Goal: Task Accomplishment & Management: Manage account settings

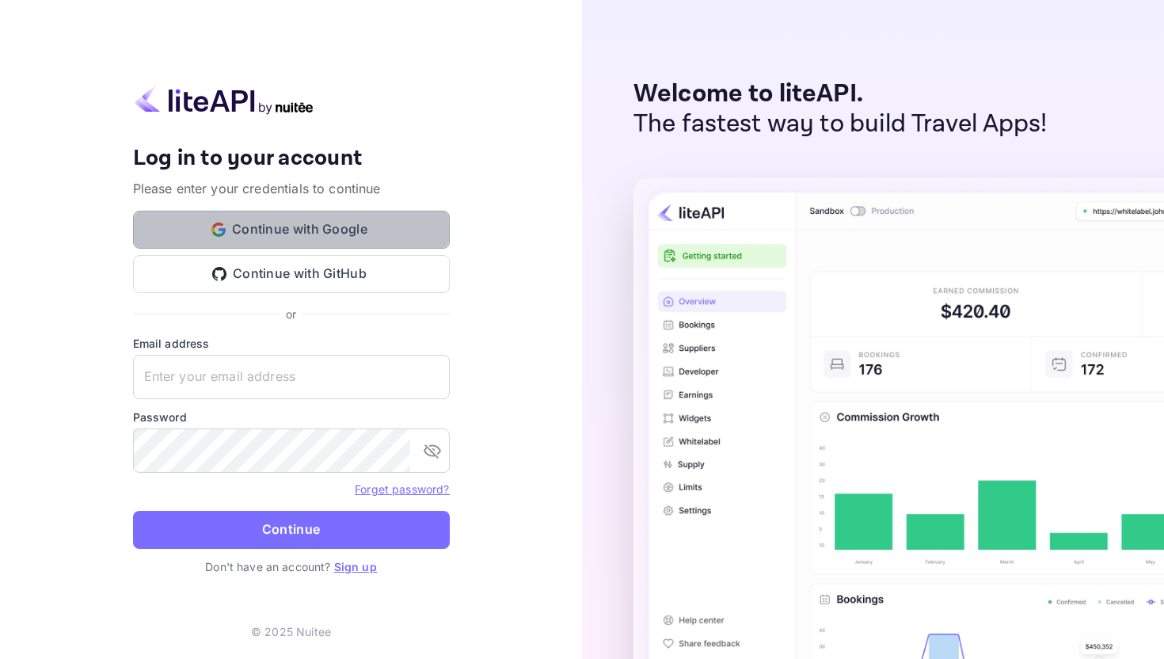
click at [336, 237] on button "Continue with Google" at bounding box center [291, 230] width 317 height 38
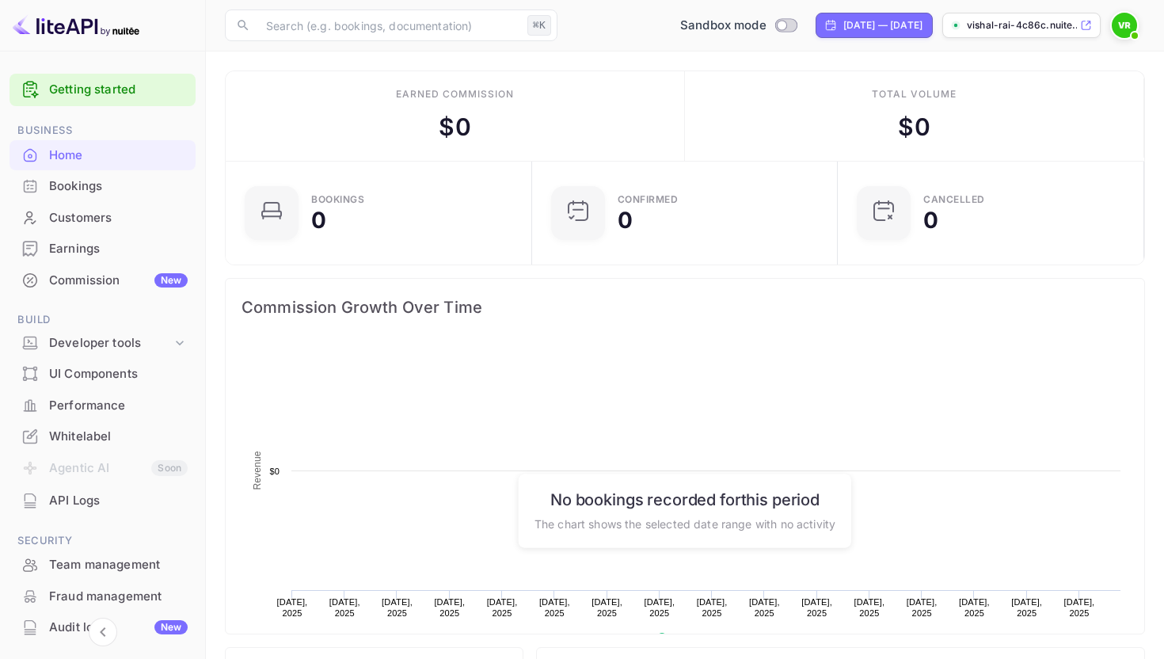
scroll to position [257, 297]
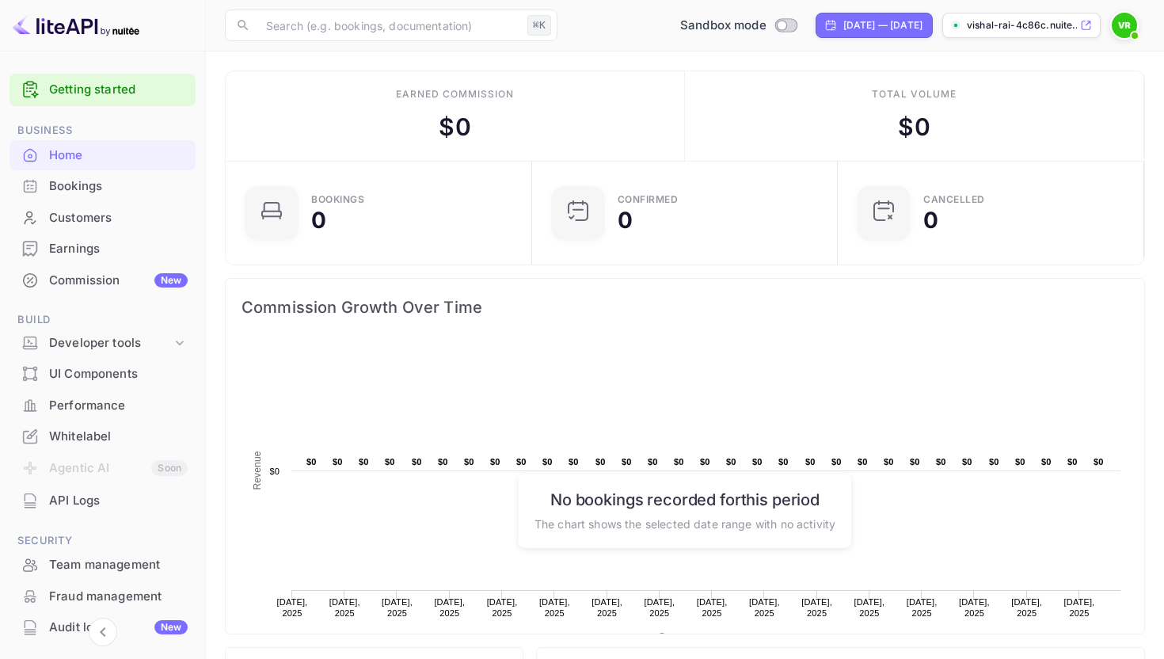
click at [103, 281] on div "Commission New" at bounding box center [118, 281] width 139 height 18
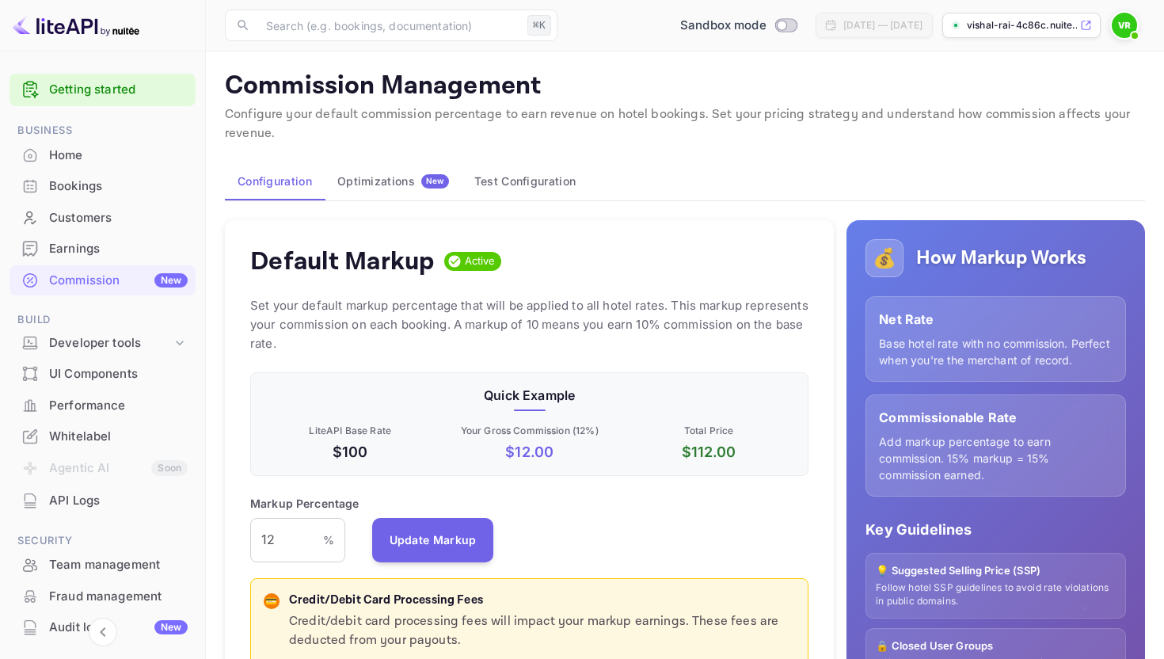
scroll to position [281, 558]
click at [363, 184] on div "Optimizations New" at bounding box center [393, 181] width 112 height 14
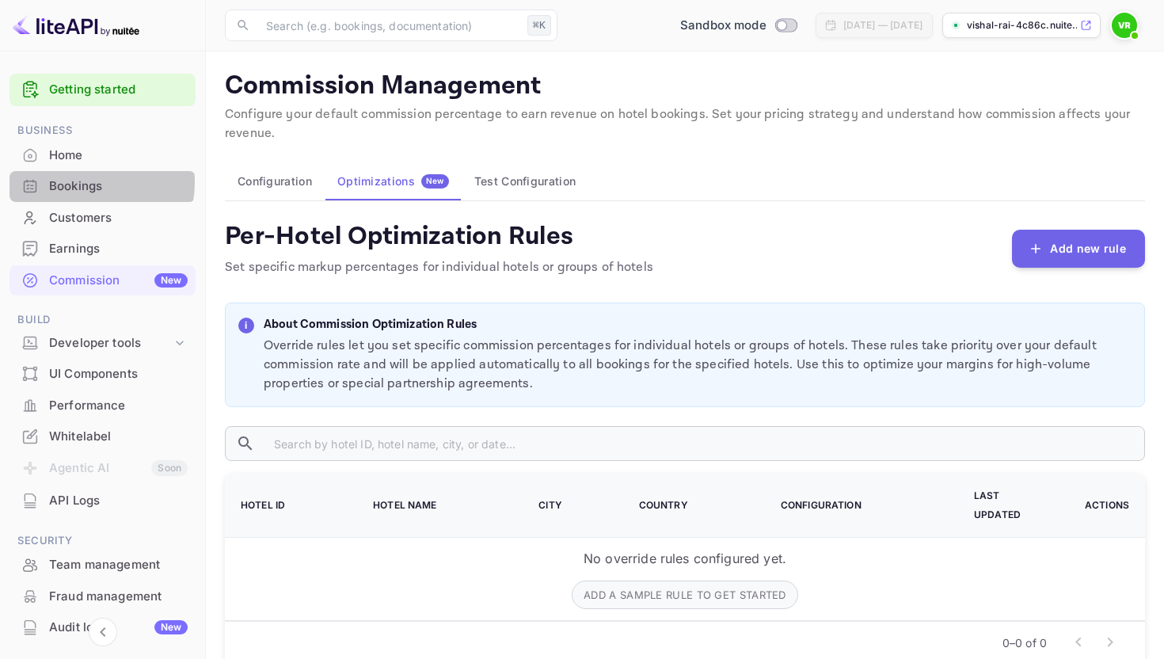
click at [81, 182] on div "Bookings" at bounding box center [118, 186] width 139 height 18
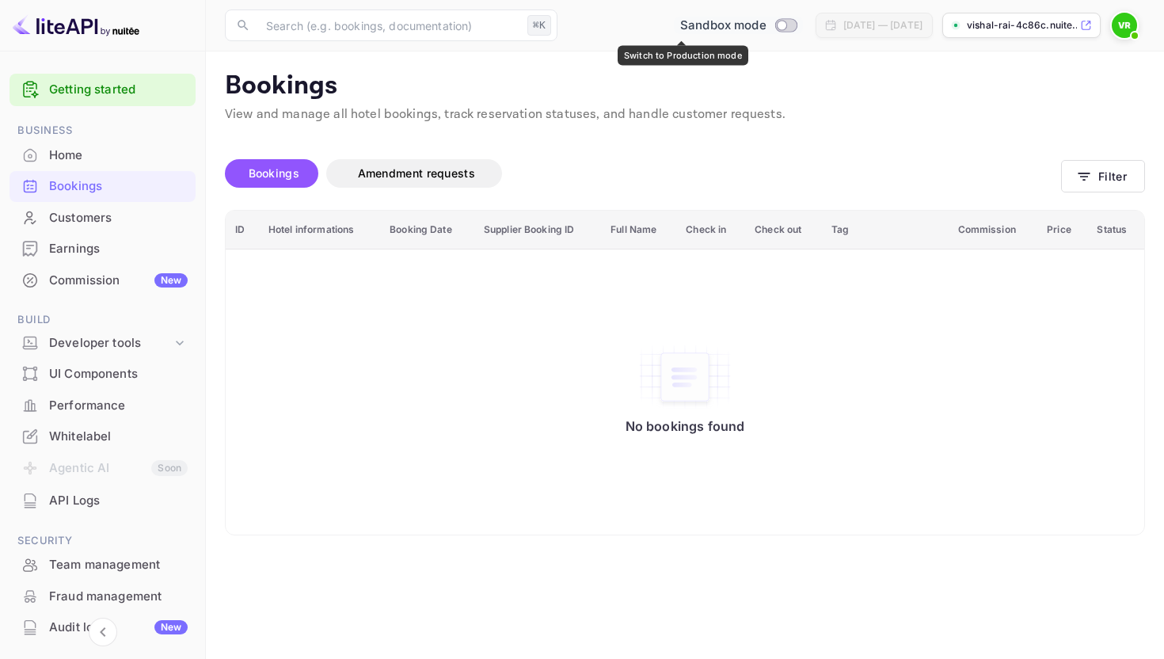
click at [766, 24] on input "Switch to Production mode" at bounding box center [782, 25] width 32 height 10
checkbox input "false"
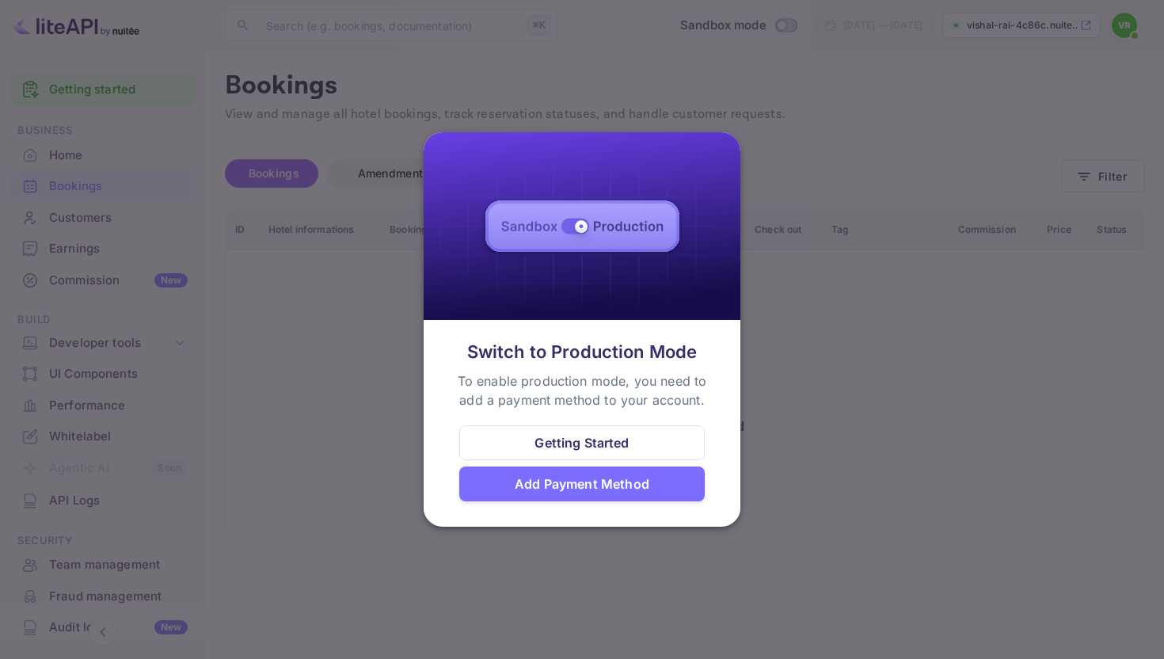
click at [572, 483] on div "Add Payment Method" at bounding box center [582, 484] width 135 height 19
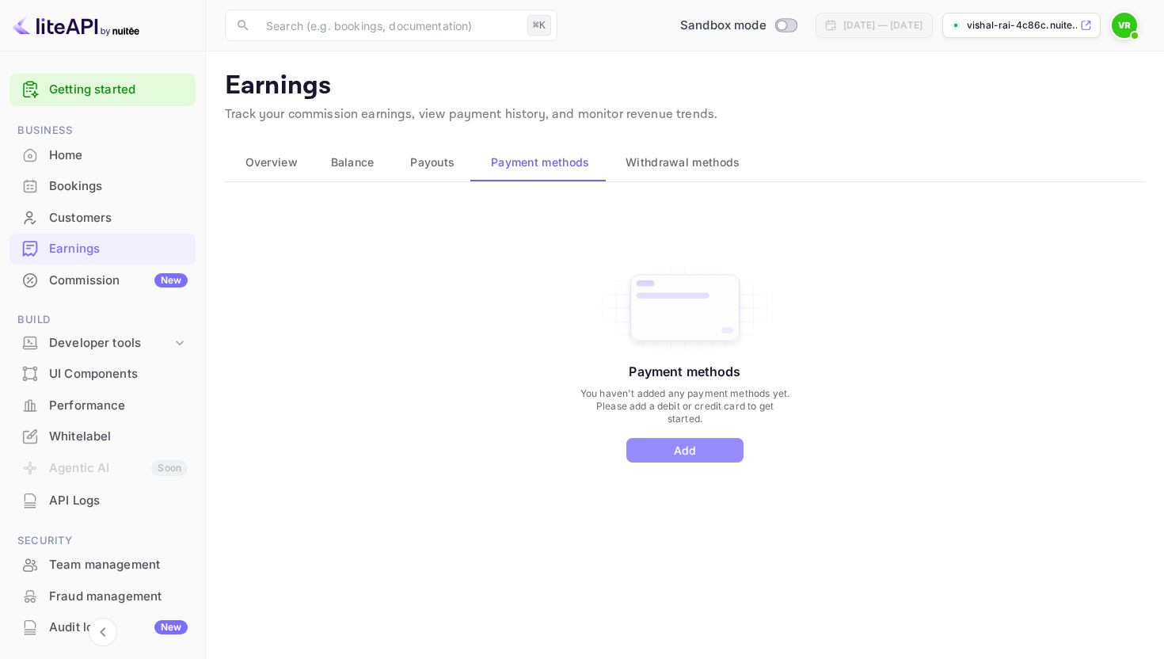
click at [698, 453] on button "Add" at bounding box center [685, 450] width 117 height 25
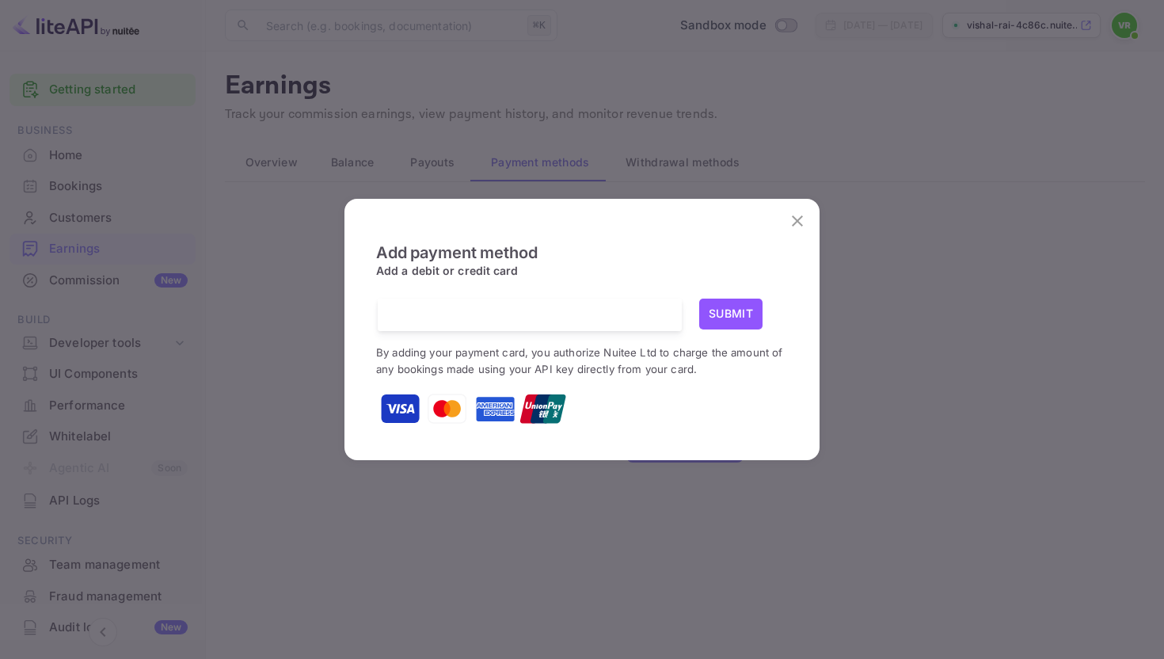
click at [791, 219] on icon "close" at bounding box center [797, 221] width 19 height 19
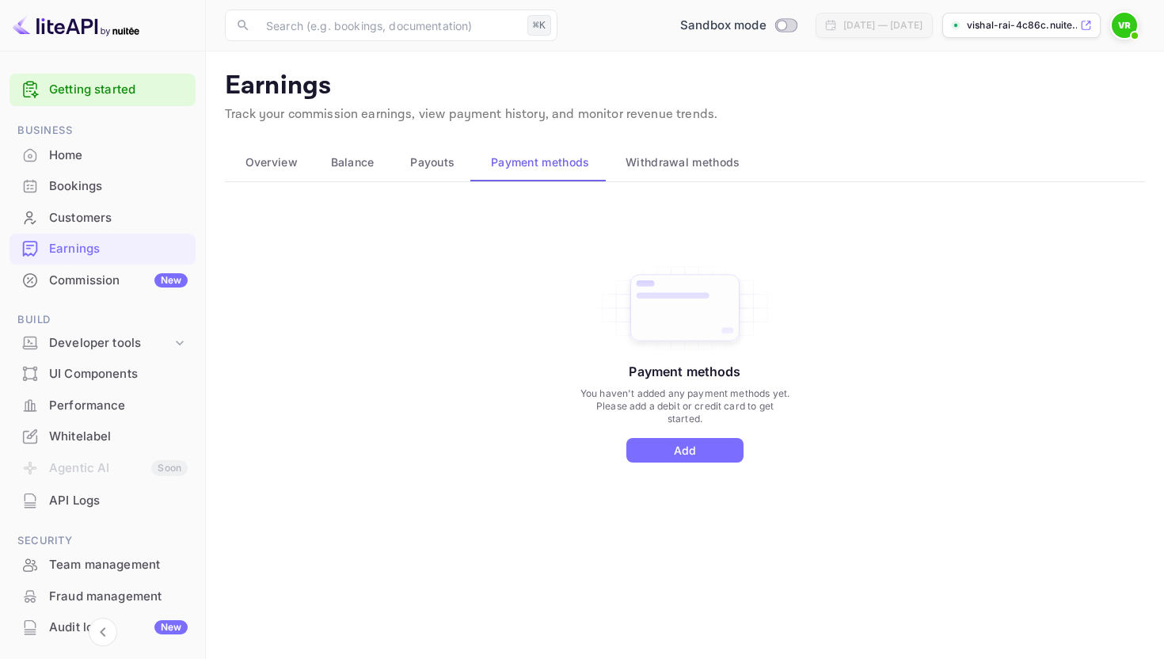
click at [885, 80] on p "Earnings" at bounding box center [685, 87] width 921 height 32
